Goal: Transaction & Acquisition: Subscribe to service/newsletter

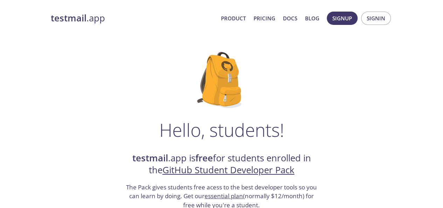
drag, startPoint x: 441, startPoint y: 46, endPoint x: 442, endPoint y: 54, distance: 8.8
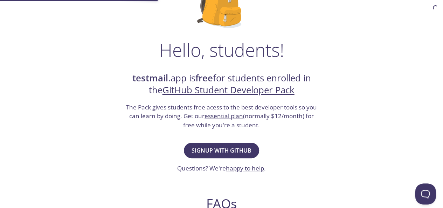
scroll to position [91, 0]
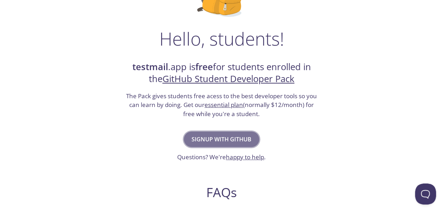
click at [229, 136] on span "Signup with GitHub" at bounding box center [222, 139] width 60 height 10
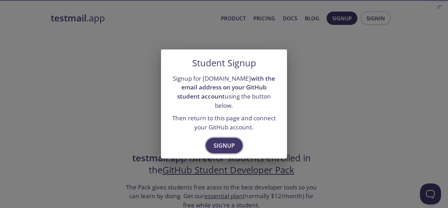
click at [228, 140] on span "Signup" at bounding box center [224, 145] width 21 height 10
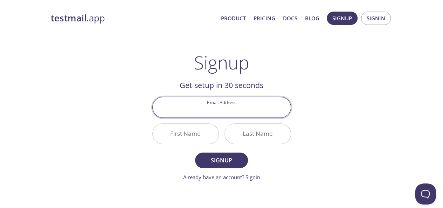
click at [218, 106] on input "Email Address" at bounding box center [222, 107] width 138 height 20
type input "2005082700180@ofppt-edu.ma"
click at [187, 132] on input "First Name" at bounding box center [186, 134] width 66 height 20
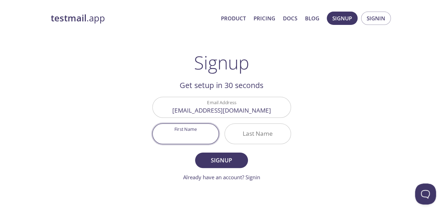
click at [190, 136] on input "First Name" at bounding box center [186, 134] width 66 height 20
click at [195, 152] on button "Signup" at bounding box center [221, 159] width 53 height 15
type input "Elmahdi"
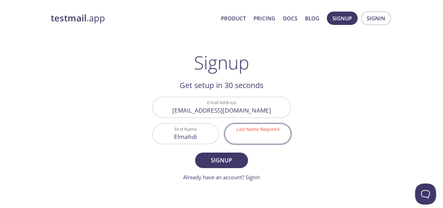
click at [240, 129] on input "Last Name Required" at bounding box center [258, 134] width 66 height 20
type input "you"
click at [225, 161] on span "Signup" at bounding box center [221, 160] width 37 height 10
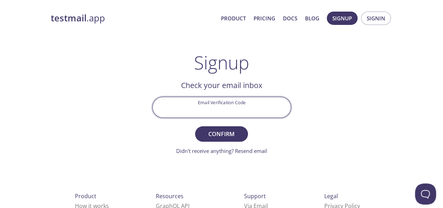
click at [228, 107] on input "Email Verification Code" at bounding box center [222, 107] width 138 height 20
click at [250, 151] on link "Didn't receive anything? Resend email" at bounding box center [221, 150] width 91 height 7
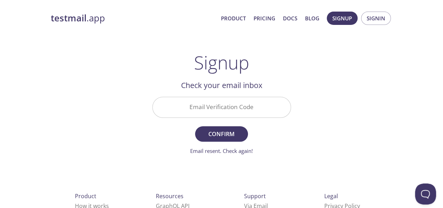
click at [234, 152] on link "Email resent. Check again!" at bounding box center [221, 150] width 63 height 7
click at [174, 97] on div at bounding box center [221, 107] width 139 height 21
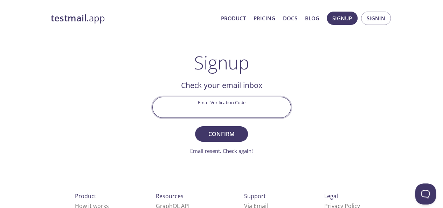
paste input "9NHUKE1"
type input "9NHUKE1"
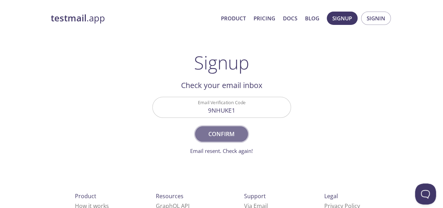
click at [209, 135] on span "Confirm" at bounding box center [221, 134] width 37 height 10
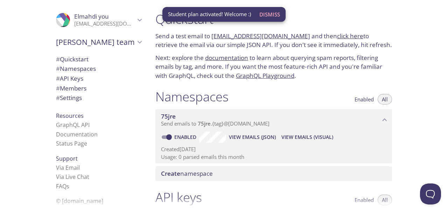
click at [173, 109] on div "75jre Send emails to 75jre . {tag} @[DOMAIN_NAME]" at bounding box center [274, 120] width 237 height 22
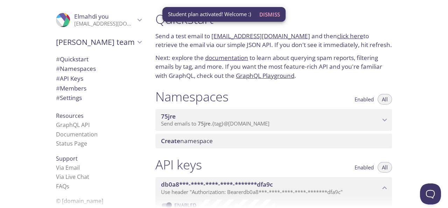
drag, startPoint x: 173, startPoint y: 109, endPoint x: 171, endPoint y: 61, distance: 48.0
click at [171, 61] on div "Quickstart Send a test email to [EMAIL_ADDRESS][DOMAIN_NAME] and then click her…" at bounding box center [277, 104] width 254 height 208
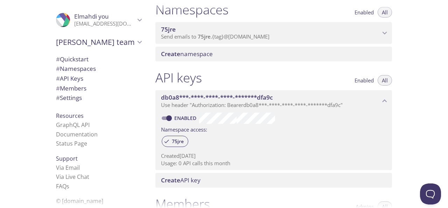
scroll to position [214, 0]
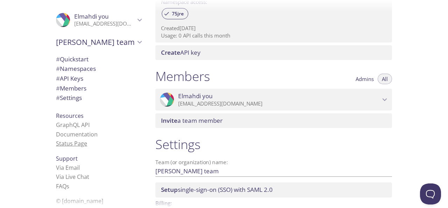
click at [71, 143] on link "Status Page" at bounding box center [71, 143] width 31 height 8
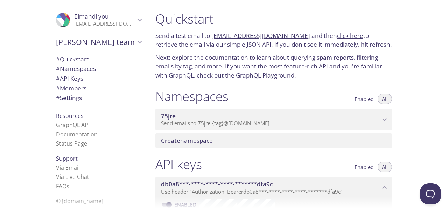
scroll to position [0, 0]
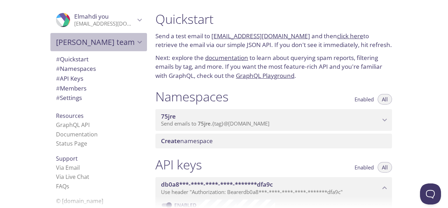
click at [130, 47] on div "[PERSON_NAME] team" at bounding box center [98, 42] width 97 height 18
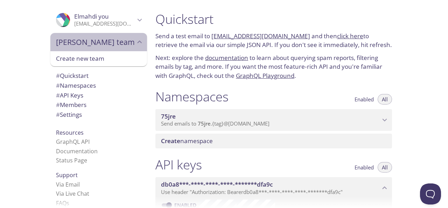
click at [135, 39] on icon "Elmahdi's team" at bounding box center [139, 41] width 9 height 9
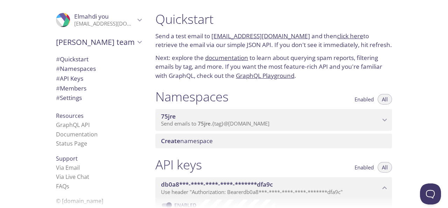
click at [338, 36] on link "click here" at bounding box center [350, 36] width 26 height 8
click at [242, 36] on link "[EMAIL_ADDRESS][DOMAIN_NAME]" at bounding box center [261, 36] width 99 height 8
click at [245, 35] on link "75jre.test@inbox.testmail.app" at bounding box center [261, 36] width 99 height 8
click at [260, 33] on link "75jre.test@inbox.testmail.app" at bounding box center [261, 36] width 99 height 8
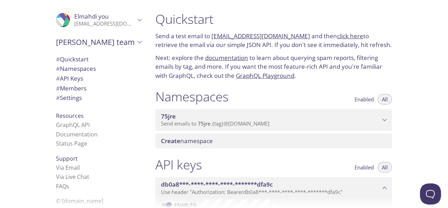
click at [260, 33] on link "75jre.test@inbox.testmail.app" at bounding box center [261, 36] width 99 height 8
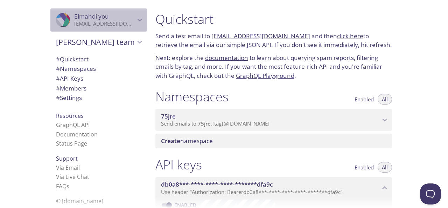
click at [135, 24] on icon "Elmahdi you" at bounding box center [139, 19] width 9 height 9
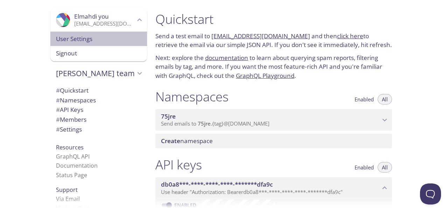
click at [83, 34] on div "User Settings" at bounding box center [98, 39] width 97 height 15
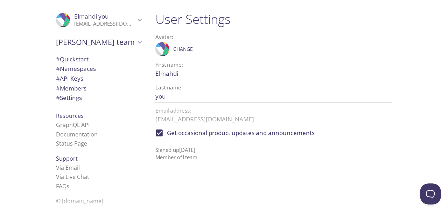
click at [163, 49] on icon at bounding box center [168, 25] width 20 height 51
click at [184, 46] on span "Change" at bounding box center [183, 49] width 20 height 8
click at [202, 45] on span "Save" at bounding box center [202, 49] width 12 height 8
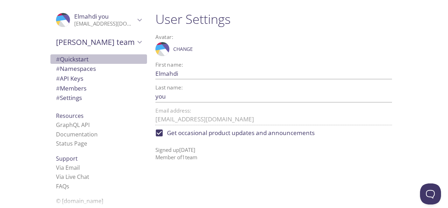
click at [71, 57] on span "# Quickstart" at bounding box center [72, 59] width 33 height 8
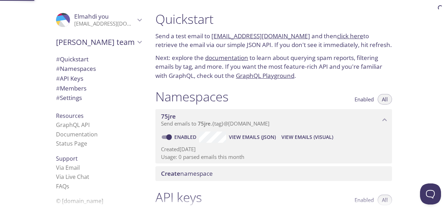
scroll to position [11, 0]
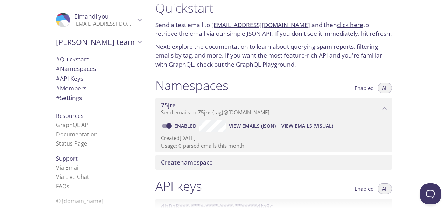
click at [87, 76] on span "# API Keys" at bounding box center [98, 78] width 85 height 9
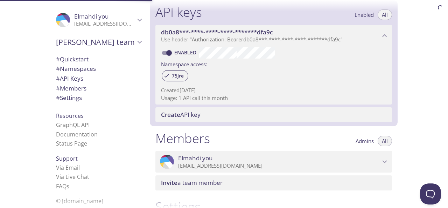
scroll to position [189, 0]
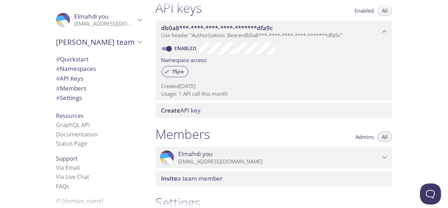
click at [84, 84] on span "# Members" at bounding box center [98, 88] width 85 height 9
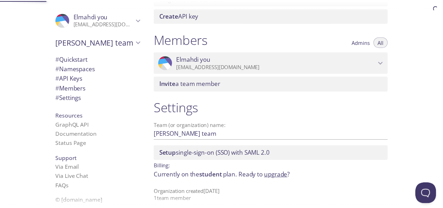
scroll to position [290, 0]
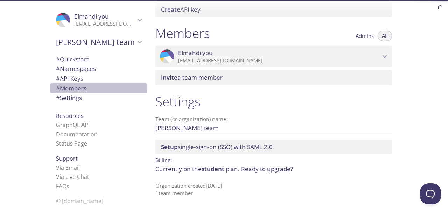
click at [82, 91] on span "# Members" at bounding box center [71, 88] width 30 height 8
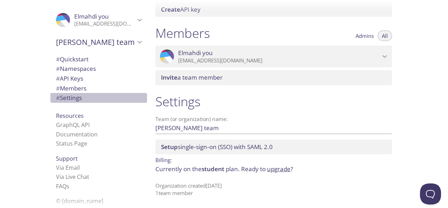
click at [82, 95] on span "# Settings" at bounding box center [98, 97] width 85 height 9
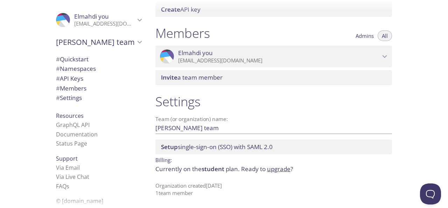
click at [272, 169] on link "upgrade" at bounding box center [278, 169] width 23 height 8
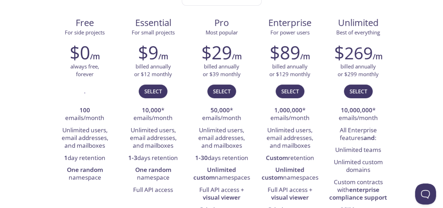
scroll to position [103, 0]
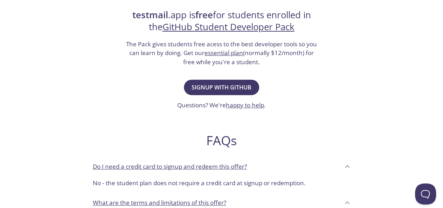
scroll to position [169, 0]
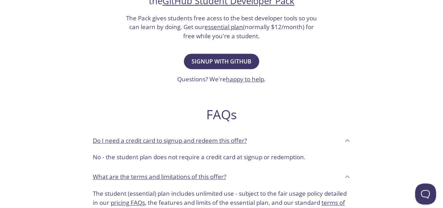
click at [222, 28] on link "essential plan" at bounding box center [224, 27] width 39 height 8
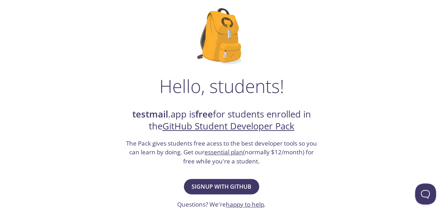
scroll to position [43, 0]
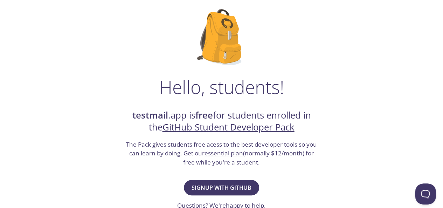
click at [218, 151] on link "essential plan" at bounding box center [224, 153] width 39 height 8
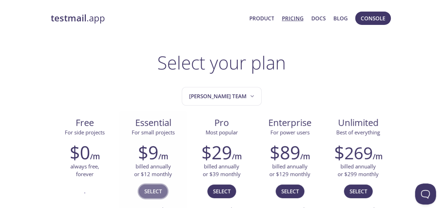
click at [151, 190] on span "Select" at bounding box center [153, 190] width 18 height 9
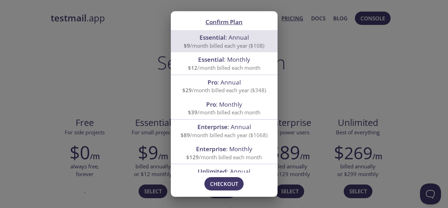
click at [117, 87] on div "Confirm Plan Essential : Annual $9 /month billed each year ($108) Essential : M…" at bounding box center [224, 104] width 448 height 208
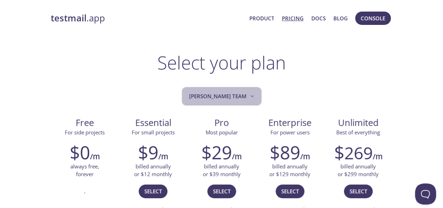
click at [234, 88] on button "[PERSON_NAME] team" at bounding box center [222, 96] width 80 height 19
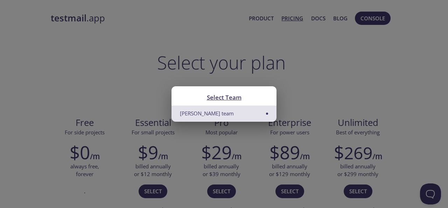
click at [231, 110] on li "[PERSON_NAME] team" at bounding box center [224, 113] width 105 height 16
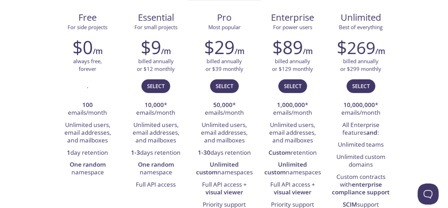
scroll to position [109, 0]
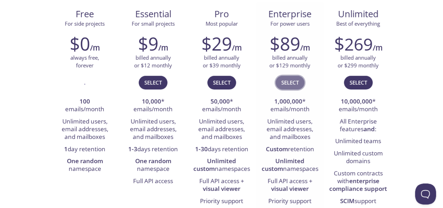
click at [289, 84] on span "Select" at bounding box center [290, 82] width 18 height 9
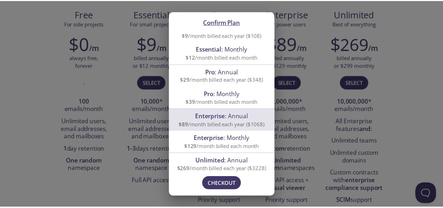
scroll to position [0, 0]
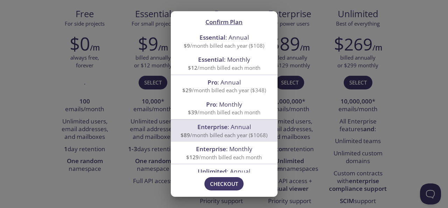
click at [393, 67] on div "Confirm Plan Essential : Annual $9 /month billed each year ($108) Essential : M…" at bounding box center [224, 104] width 448 height 208
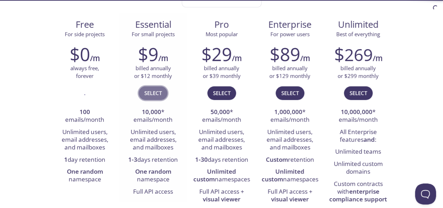
click at [150, 93] on span "Select" at bounding box center [153, 92] width 18 height 9
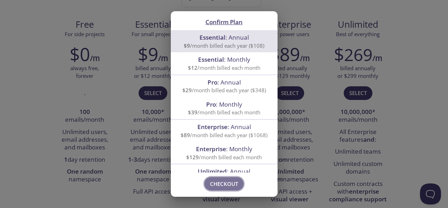
click at [224, 188] on span "Checkout" at bounding box center [224, 183] width 28 height 9
click at [141, 93] on div "Confirm Plan Essential : Annual $9 /month billed each year ($108) Essential : M…" at bounding box center [224, 104] width 448 height 208
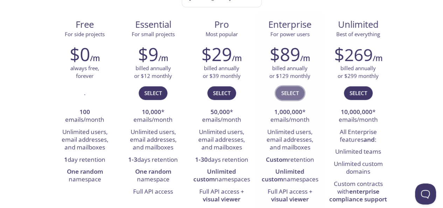
click at [286, 91] on span "Select" at bounding box center [290, 92] width 18 height 9
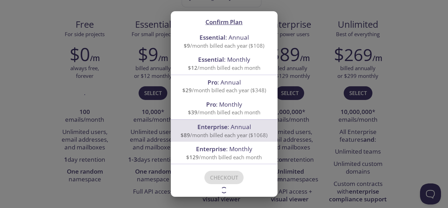
click at [350, 72] on div "Confirm Plan Essential : Annual $9 /month billed each year ($108) Essential : M…" at bounding box center [224, 104] width 448 height 208
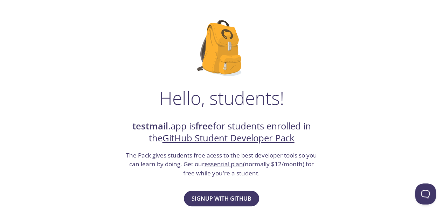
scroll to position [56, 0]
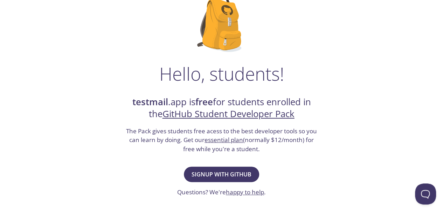
click at [230, 139] on link "essential plan" at bounding box center [224, 140] width 39 height 8
click at [220, 170] on span "Signup with GitHub" at bounding box center [222, 174] width 60 height 10
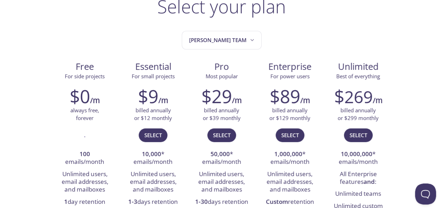
scroll to position [70, 0]
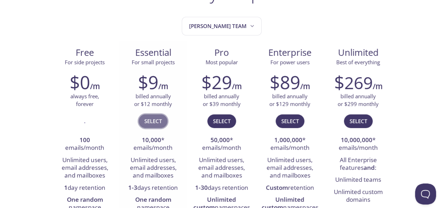
click at [154, 122] on span "Select" at bounding box center [153, 120] width 18 height 9
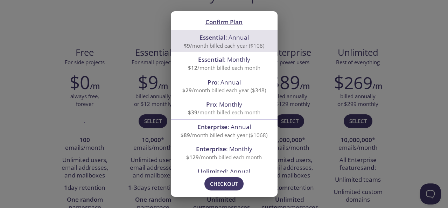
click at [141, 89] on div "Confirm Plan Essential : Annual $9 /month billed each year ($108) Essential : M…" at bounding box center [224, 104] width 448 height 208
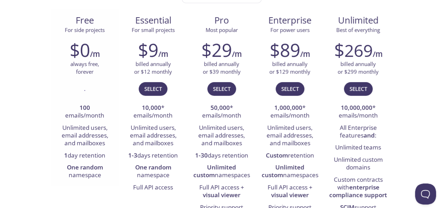
scroll to position [112, 0]
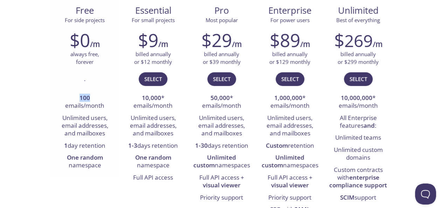
drag, startPoint x: 81, startPoint y: 96, endPoint x: 92, endPoint y: 96, distance: 10.5
click at [92, 96] on li "100 emails/month" at bounding box center [85, 102] width 58 height 20
click at [197, 113] on li "Unlimited users, email addresses, and mailboxes" at bounding box center [222, 126] width 58 height 28
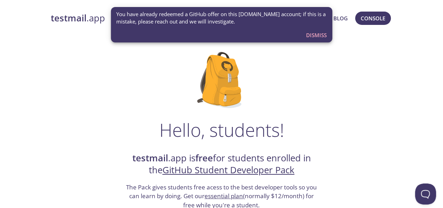
click at [309, 33] on span "Dismiss" at bounding box center [316, 34] width 21 height 9
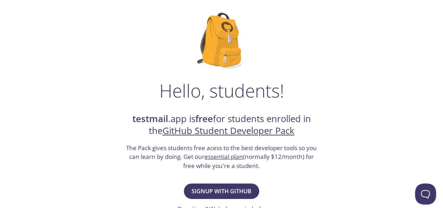
scroll to position [41, 0]
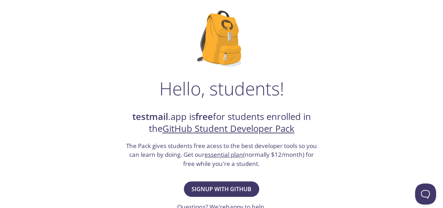
click at [244, 129] on link "GitHub Student Developer Pack" at bounding box center [229, 128] width 132 height 12
